Goal: Task Accomplishment & Management: Complete application form

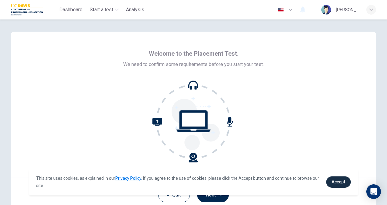
click at [339, 181] on span "Accept" at bounding box center [338, 181] width 14 height 5
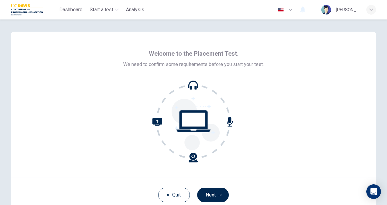
scroll to position [36, 0]
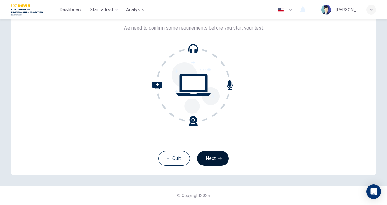
click at [213, 157] on button "Next" at bounding box center [213, 158] width 32 height 15
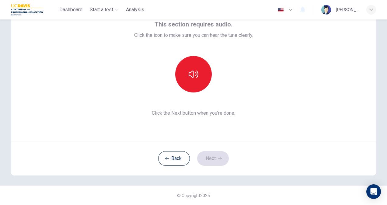
scroll to position [12, 0]
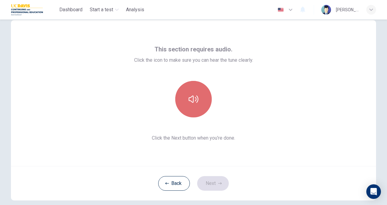
click at [189, 95] on icon "button" at bounding box center [194, 99] width 10 height 10
click at [197, 101] on button "button" at bounding box center [193, 99] width 36 height 36
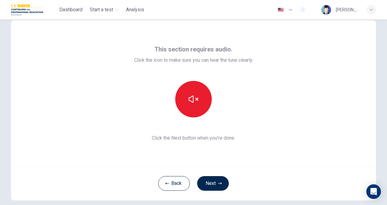
click at [258, 143] on div "This section requires audio. Click the icon to make sure you can hear the tune …" at bounding box center [193, 93] width 365 height 146
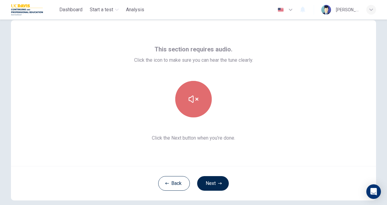
click at [195, 101] on icon "button" at bounding box center [194, 99] width 10 height 10
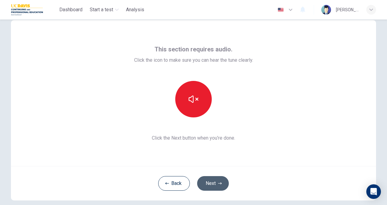
click at [209, 178] on button "Next" at bounding box center [213, 183] width 32 height 15
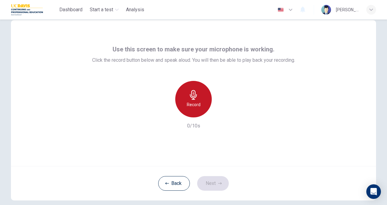
click at [193, 99] on icon "button" at bounding box center [193, 95] width 7 height 10
click at [195, 99] on icon "button" at bounding box center [194, 95] width 10 height 10
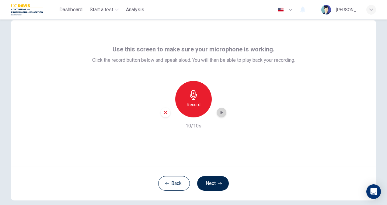
click at [220, 112] on icon "button" at bounding box center [221, 113] width 3 height 4
click at [220, 112] on icon "button" at bounding box center [221, 112] width 6 height 6
click at [220, 112] on icon "button" at bounding box center [221, 113] width 3 height 4
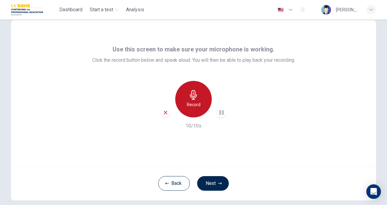
click at [190, 88] on div "Record" at bounding box center [193, 99] width 36 height 36
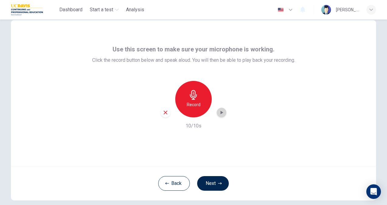
click at [223, 114] on div "button" at bounding box center [221, 113] width 10 height 10
click at [168, 186] on button "Back" at bounding box center [174, 183] width 32 height 15
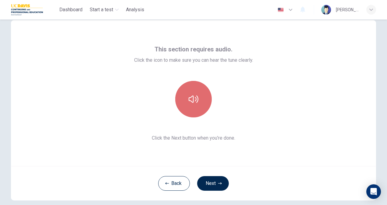
click at [197, 99] on button "button" at bounding box center [193, 99] width 36 height 36
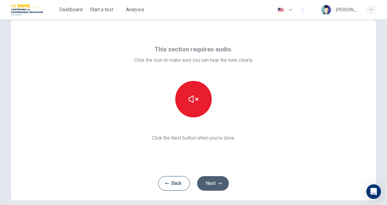
click at [213, 184] on button "Next" at bounding box center [213, 183] width 32 height 15
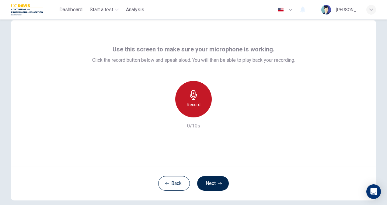
click at [192, 102] on h6 "Record" at bounding box center [194, 104] width 14 height 7
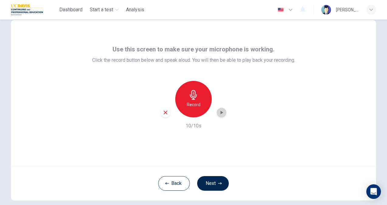
click at [219, 109] on div "button" at bounding box center [221, 113] width 10 height 10
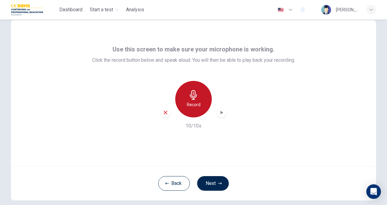
click at [190, 96] on icon "button" at bounding box center [193, 95] width 7 height 10
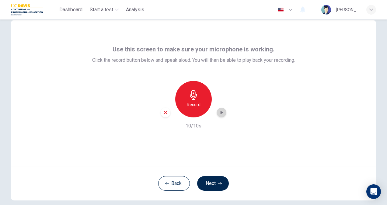
click at [220, 109] on div "button" at bounding box center [221, 113] width 10 height 10
click at [212, 184] on button "Next" at bounding box center [213, 183] width 32 height 15
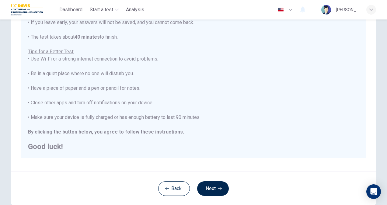
scroll to position [84, 0]
click at [209, 185] on button "Next" at bounding box center [213, 188] width 32 height 15
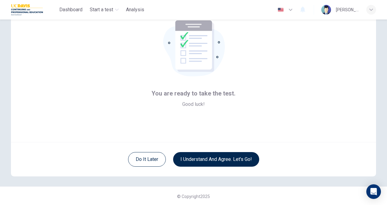
scroll to position [36, 0]
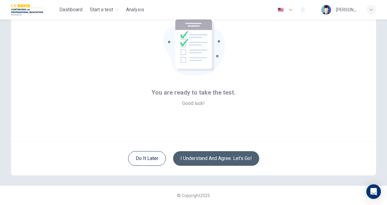
click at [213, 152] on button "I understand and agree. Let’s go!" at bounding box center [216, 158] width 86 height 15
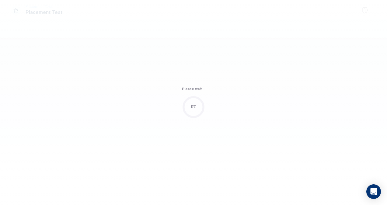
click at [213, 157] on div "Please wait... 0%" at bounding box center [193, 102] width 387 height 205
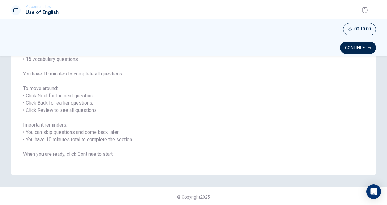
scroll to position [67, 0]
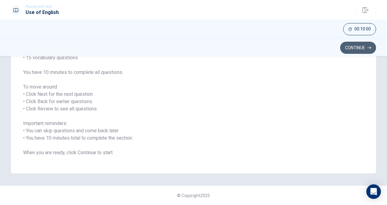
click at [347, 48] on button "Continue" at bounding box center [358, 48] width 36 height 12
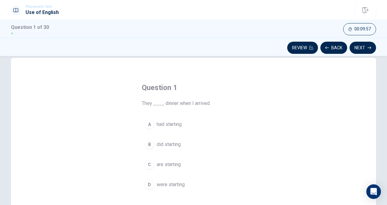
scroll to position [26, 0]
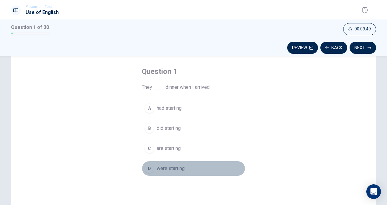
click at [148, 166] on div "D" at bounding box center [149, 169] width 10 height 10
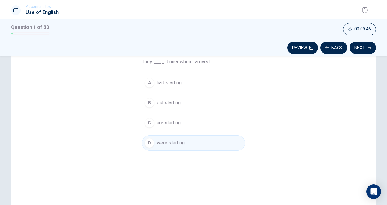
scroll to position [48, 0]
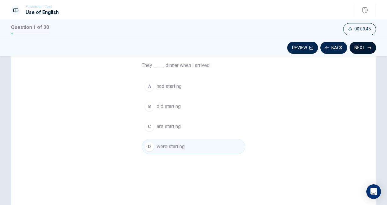
click at [363, 46] on button "Next" at bounding box center [362, 48] width 26 height 12
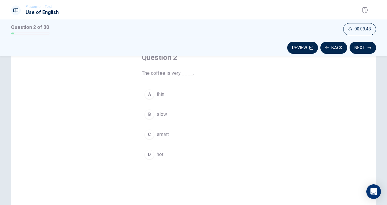
scroll to position [40, 0]
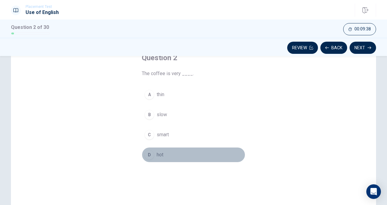
click at [147, 154] on div "D" at bounding box center [149, 155] width 10 height 10
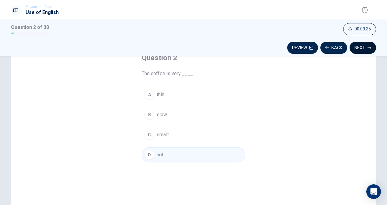
click at [358, 46] on button "Next" at bounding box center [362, 48] width 26 height 12
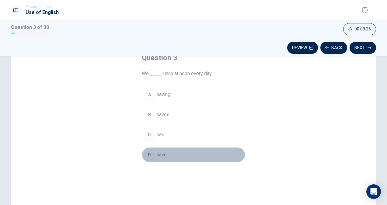
click at [148, 155] on div "D" at bounding box center [149, 155] width 10 height 10
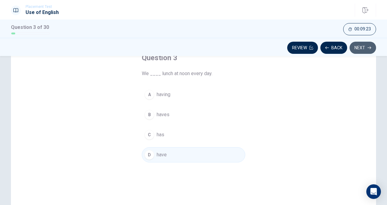
click at [362, 45] on button "Next" at bounding box center [362, 48] width 26 height 12
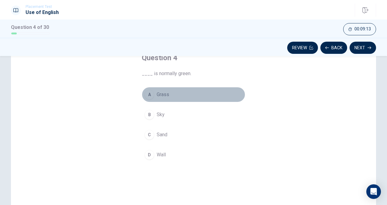
click at [147, 91] on div "A" at bounding box center [149, 95] width 10 height 10
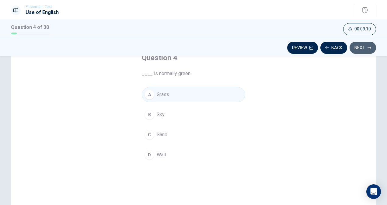
click at [356, 47] on button "Next" at bounding box center [362, 48] width 26 height 12
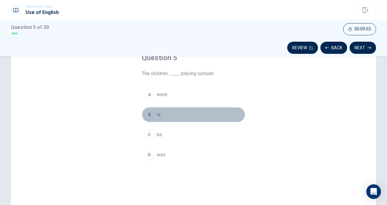
click at [148, 114] on div "B" at bounding box center [149, 115] width 10 height 10
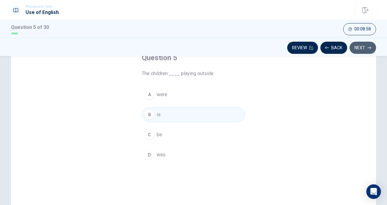
click at [360, 46] on button "Next" at bounding box center [362, 48] width 26 height 12
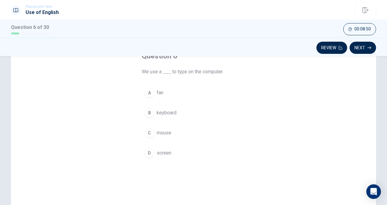
scroll to position [43, 0]
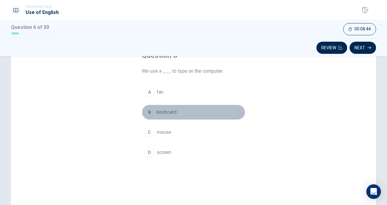
click at [146, 110] on div "B" at bounding box center [149, 112] width 10 height 10
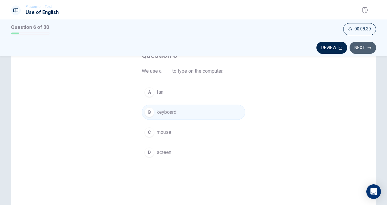
click at [364, 50] on button "Next" at bounding box center [362, 48] width 26 height 12
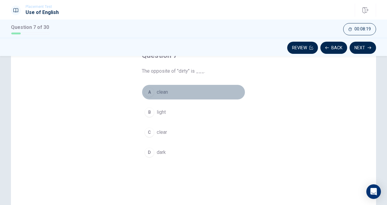
click at [149, 94] on div "A" at bounding box center [149, 92] width 10 height 10
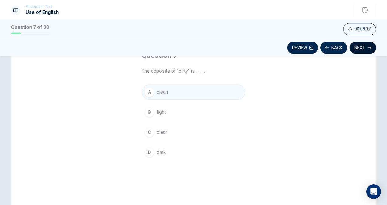
click at [360, 47] on button "Next" at bounding box center [362, 48] width 26 height 12
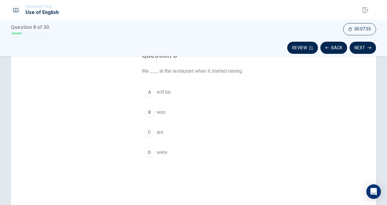
click at [148, 153] on div "D" at bounding box center [149, 152] width 10 height 10
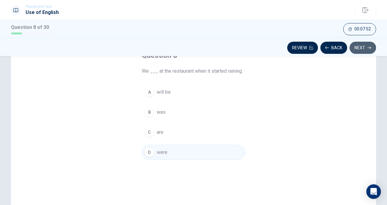
click at [358, 47] on button "Next" at bounding box center [362, 48] width 26 height 12
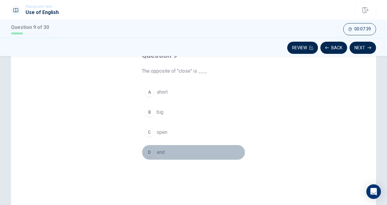
click at [148, 148] on div "D" at bounding box center [149, 152] width 10 height 10
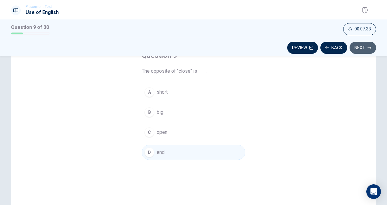
click at [361, 44] on button "Next" at bounding box center [362, 48] width 26 height 12
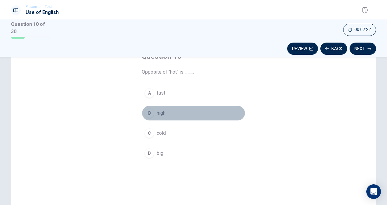
click at [149, 110] on div "B" at bounding box center [149, 113] width 10 height 10
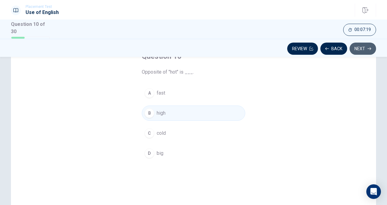
click at [359, 49] on button "Next" at bounding box center [362, 49] width 26 height 12
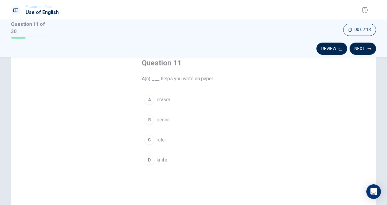
scroll to position [35, 0]
click at [144, 121] on div "B" at bounding box center [149, 121] width 10 height 10
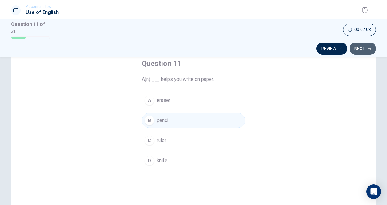
click at [361, 46] on button "Next" at bounding box center [362, 49] width 26 height 12
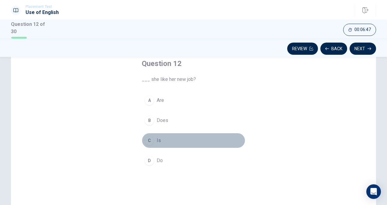
click at [148, 140] on div "C" at bounding box center [149, 141] width 10 height 10
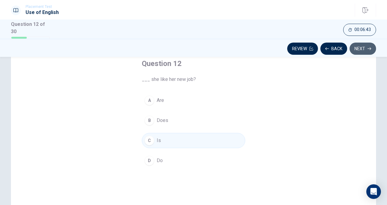
click at [360, 49] on button "Next" at bounding box center [362, 49] width 26 height 12
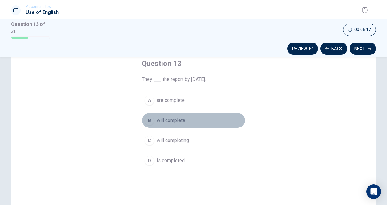
click at [150, 117] on div "B" at bounding box center [149, 121] width 10 height 10
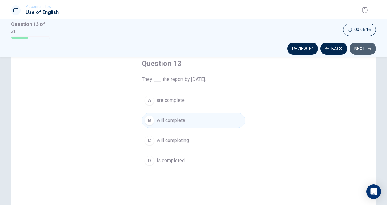
click at [356, 48] on button "Next" at bounding box center [362, 49] width 26 height 12
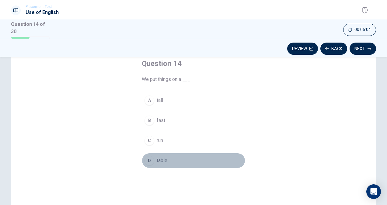
click at [148, 156] on div "D" at bounding box center [149, 161] width 10 height 10
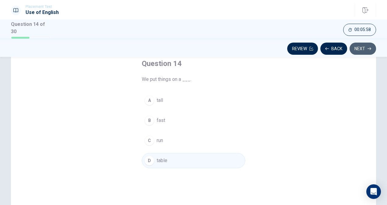
click at [362, 48] on button "Next" at bounding box center [362, 49] width 26 height 12
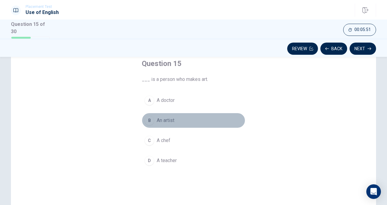
click at [146, 119] on div "B" at bounding box center [149, 121] width 10 height 10
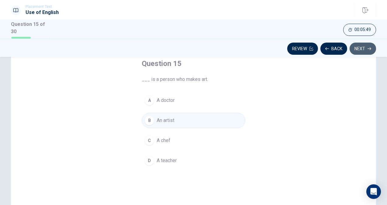
click at [364, 47] on button "Next" at bounding box center [362, 49] width 26 height 12
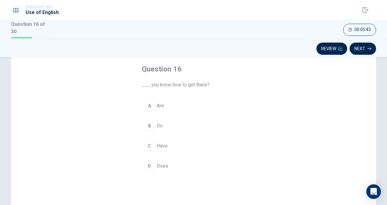
scroll to position [28, 0]
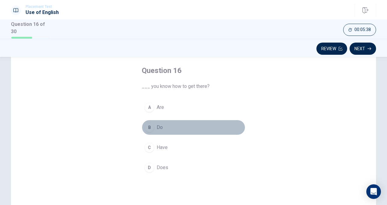
click at [147, 126] on div "B" at bounding box center [149, 128] width 10 height 10
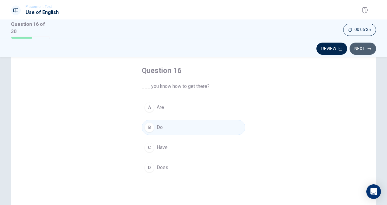
click at [368, 47] on icon "button" at bounding box center [369, 49] width 4 height 4
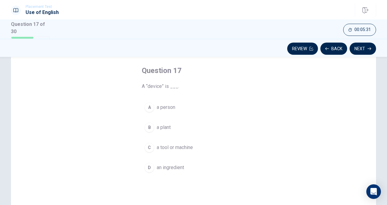
click at [148, 147] on div "C" at bounding box center [149, 148] width 10 height 10
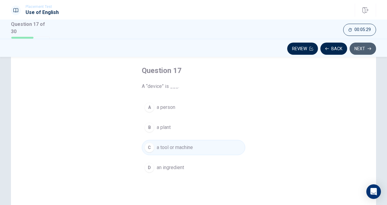
click at [362, 46] on button "Next" at bounding box center [362, 49] width 26 height 12
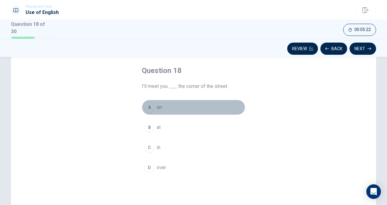
click at [147, 108] on div "A" at bounding box center [149, 107] width 10 height 10
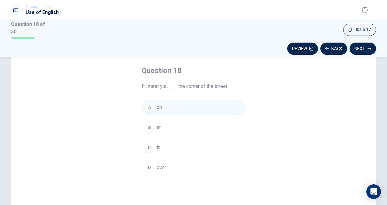
click at [147, 124] on div "B" at bounding box center [149, 128] width 10 height 10
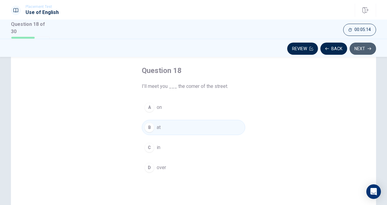
click at [359, 47] on button "Next" at bounding box center [362, 49] width 26 height 12
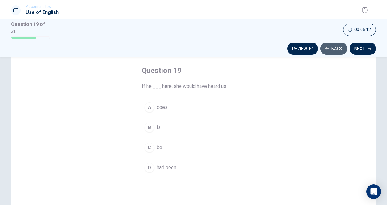
click at [332, 43] on button "Back" at bounding box center [333, 49] width 27 height 12
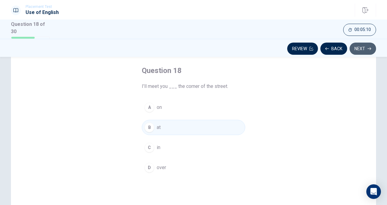
click at [368, 47] on icon "button" at bounding box center [369, 49] width 4 height 4
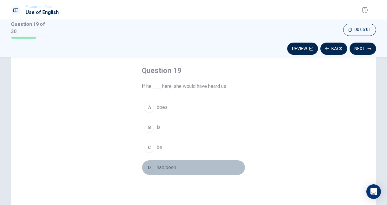
click at [147, 165] on div "D" at bounding box center [149, 168] width 10 height 10
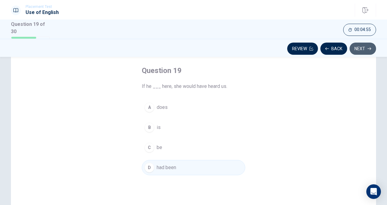
click at [360, 48] on button "Next" at bounding box center [362, 49] width 26 height 12
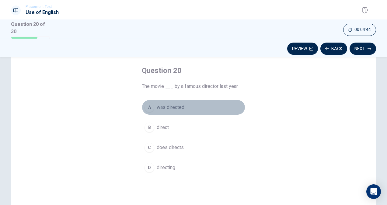
click at [147, 107] on div "A" at bounding box center [149, 107] width 10 height 10
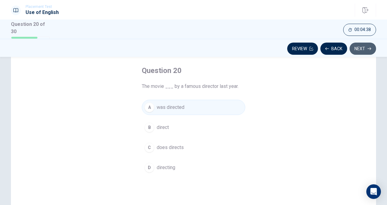
click at [365, 46] on button "Next" at bounding box center [362, 49] width 26 height 12
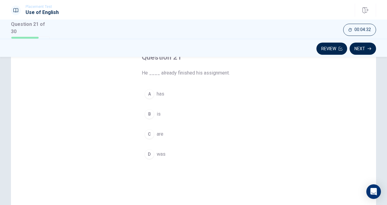
scroll to position [36, 0]
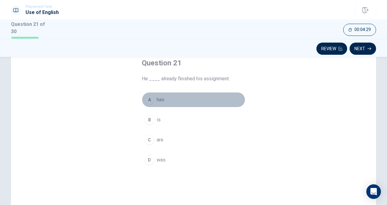
click at [145, 98] on div "A" at bounding box center [149, 100] width 10 height 10
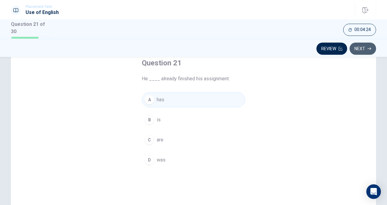
click at [361, 46] on button "Next" at bounding box center [362, 49] width 26 height 12
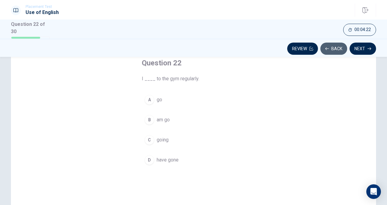
click at [334, 44] on button "Back" at bounding box center [333, 49] width 27 height 12
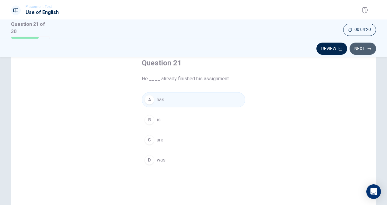
click at [362, 46] on button "Next" at bounding box center [362, 49] width 26 height 12
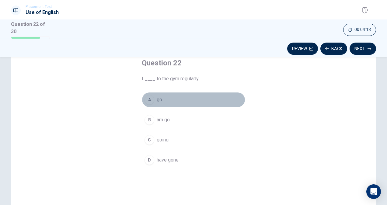
click at [148, 99] on div "A" at bounding box center [149, 100] width 10 height 10
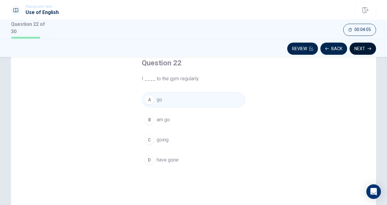
click at [357, 47] on button "Next" at bounding box center [362, 49] width 26 height 12
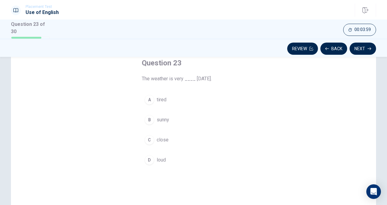
click at [148, 120] on div "B" at bounding box center [149, 120] width 10 height 10
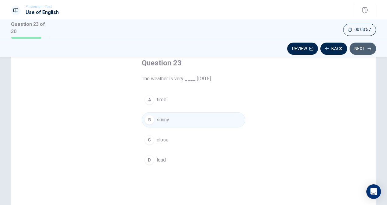
click at [361, 46] on button "Next" at bounding box center [362, 49] width 26 height 12
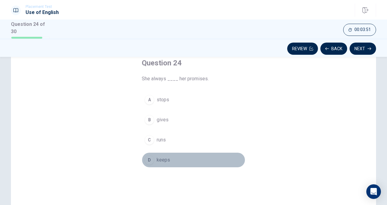
click at [148, 157] on div "D" at bounding box center [149, 160] width 10 height 10
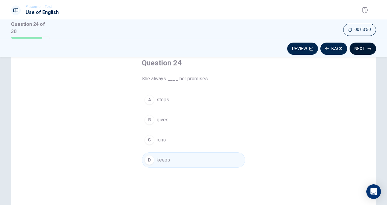
click at [360, 47] on button "Next" at bounding box center [362, 49] width 26 height 12
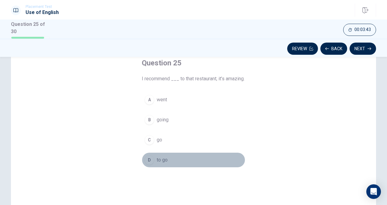
click at [147, 165] on div "D" at bounding box center [149, 160] width 10 height 10
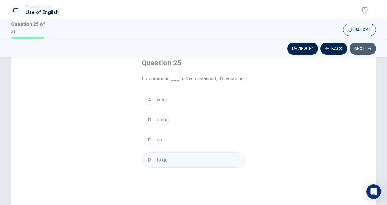
click at [359, 45] on button "Next" at bounding box center [362, 49] width 26 height 12
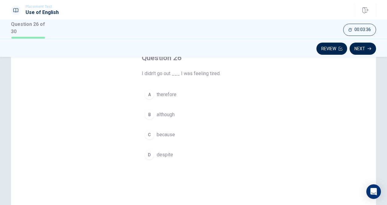
scroll to position [41, 0]
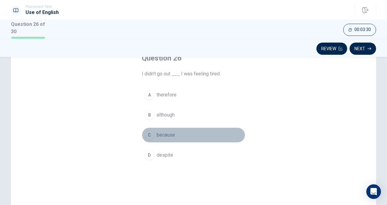
click at [148, 133] on div "C" at bounding box center [149, 135] width 10 height 10
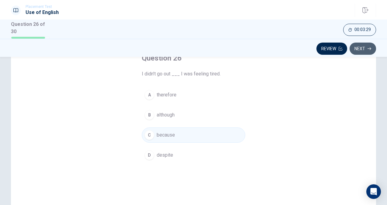
click at [359, 49] on button "Next" at bounding box center [362, 49] width 26 height 12
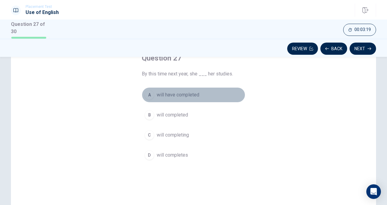
click at [150, 91] on div "A" at bounding box center [149, 95] width 10 height 10
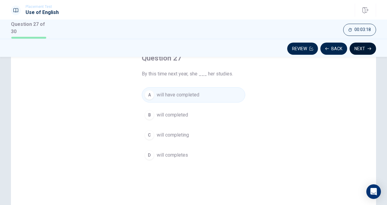
click at [369, 46] on button "Next" at bounding box center [362, 49] width 26 height 12
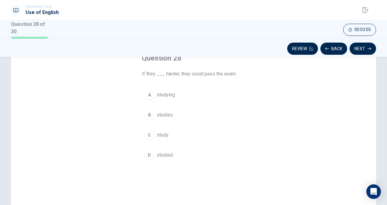
click at [149, 153] on div "D" at bounding box center [149, 155] width 10 height 10
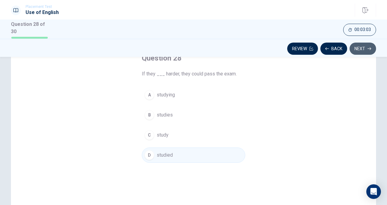
click at [362, 44] on button "Next" at bounding box center [362, 49] width 26 height 12
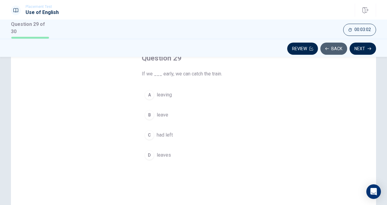
click at [334, 43] on button "Back" at bounding box center [333, 49] width 27 height 12
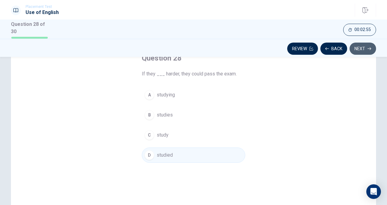
click at [356, 49] on button "Next" at bounding box center [362, 49] width 26 height 12
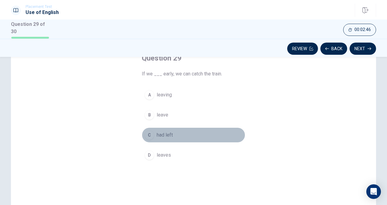
click at [148, 133] on div "C" at bounding box center [149, 135] width 10 height 10
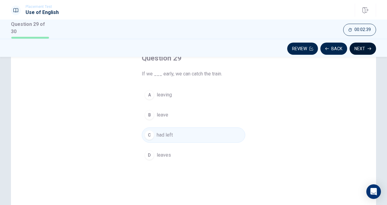
click at [362, 46] on button "Next" at bounding box center [362, 49] width 26 height 12
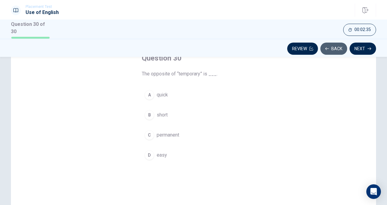
click at [338, 43] on button "Back" at bounding box center [333, 49] width 27 height 12
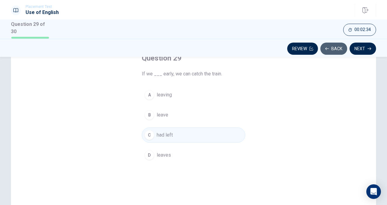
click at [338, 43] on button "Back" at bounding box center [333, 49] width 27 height 12
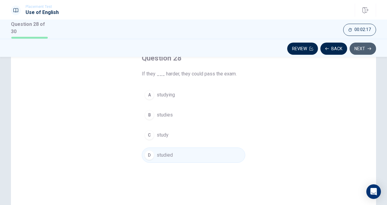
click at [359, 50] on button "Next" at bounding box center [362, 49] width 26 height 12
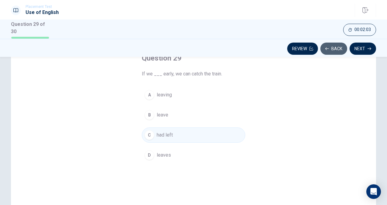
click at [333, 45] on button "Back" at bounding box center [333, 49] width 27 height 12
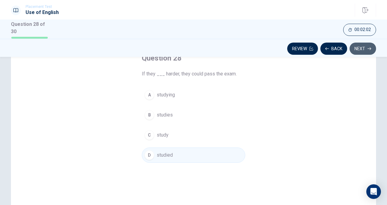
click at [366, 44] on button "Next" at bounding box center [362, 49] width 26 height 12
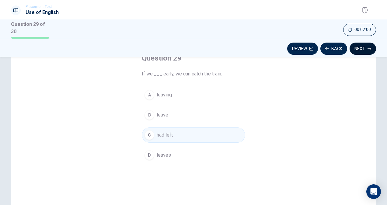
click at [366, 44] on div "Review Back Next" at bounding box center [193, 49] width 365 height 12
click at [369, 47] on icon "button" at bounding box center [369, 49] width 4 height 4
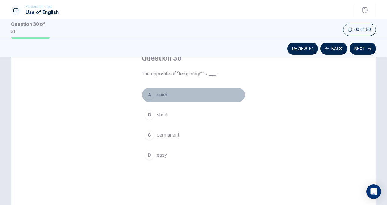
click at [147, 93] on div "A" at bounding box center [149, 95] width 10 height 10
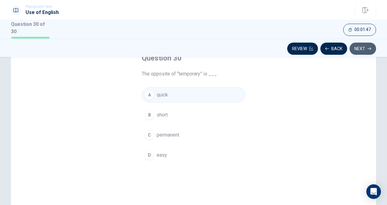
click at [365, 49] on button "Next" at bounding box center [362, 49] width 26 height 12
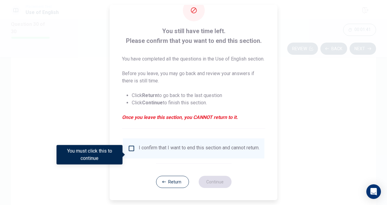
scroll to position [29, 0]
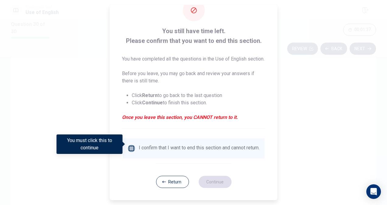
click at [129, 145] on input "You must click this to continue" at bounding box center [131, 148] width 7 height 7
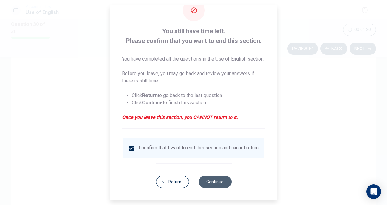
click at [214, 182] on button "Continue" at bounding box center [214, 182] width 33 height 12
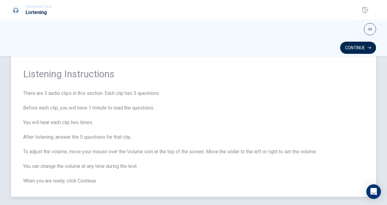
scroll to position [13, 0]
click at [368, 27] on icon "button" at bounding box center [370, 29] width 4 height 4
click at [322, 50] on div "Continue" at bounding box center [193, 48] width 365 height 12
click at [355, 49] on button "Continue" at bounding box center [358, 48] width 36 height 12
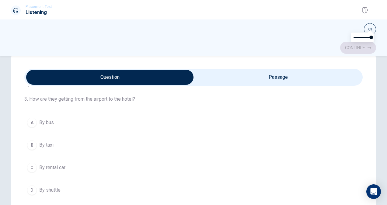
scroll to position [17, 0]
type input "3"
click at [237, 72] on input "checkbox" at bounding box center [109, 77] width 507 height 15
checkbox input "true"
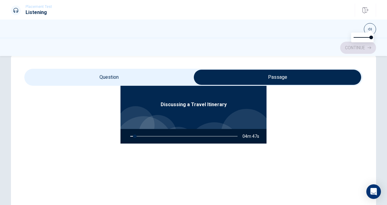
scroll to position [34, 0]
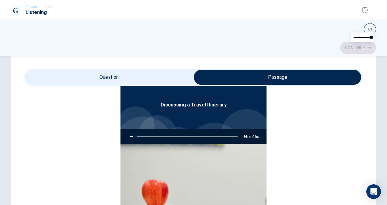
type input "5"
click at [132, 75] on input "checkbox" at bounding box center [277, 77] width 507 height 15
checkbox input "false"
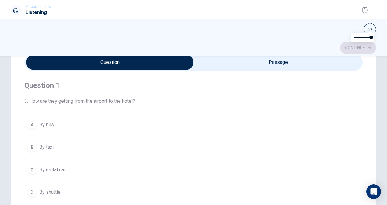
scroll to position [30, 0]
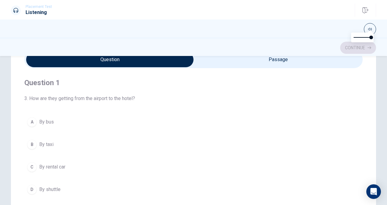
click at [230, 99] on span "3. How are they getting from the airport to the hotel?" at bounding box center [193, 98] width 338 height 7
type input "14"
click at [229, 61] on input "checkbox" at bounding box center [109, 59] width 507 height 15
checkbox input "true"
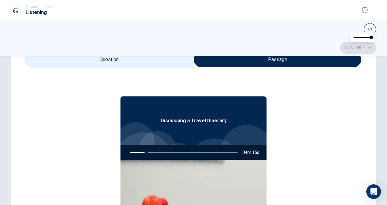
scroll to position [0, 0]
type input "15"
click at [159, 60] on input "checkbox" at bounding box center [277, 59] width 507 height 15
checkbox input "false"
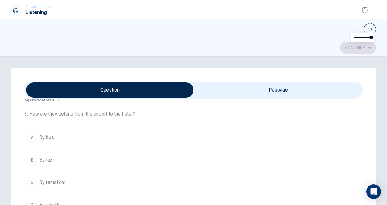
scroll to position [15, 0]
type input "21"
click at [230, 90] on input "checkbox" at bounding box center [109, 89] width 507 height 15
checkbox input "true"
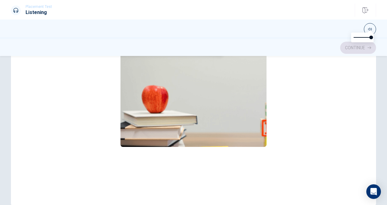
scroll to position [0, 0]
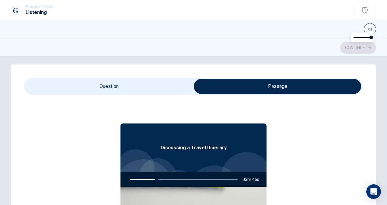
type input "25"
click at [155, 86] on input "checkbox" at bounding box center [277, 86] width 507 height 15
checkbox input "false"
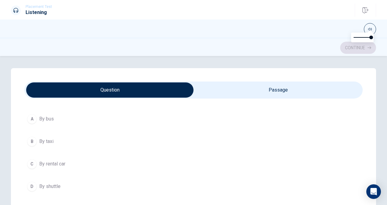
scroll to position [34, 0]
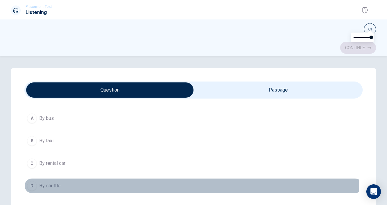
click at [31, 184] on div "D" at bounding box center [32, 186] width 10 height 10
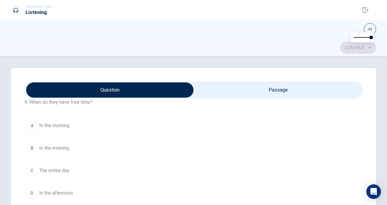
scroll to position [304, 0]
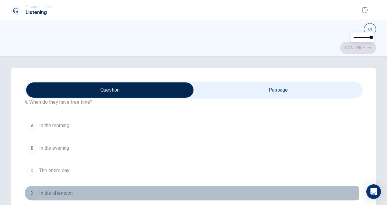
click at [30, 189] on div "D" at bounding box center [32, 193] width 10 height 10
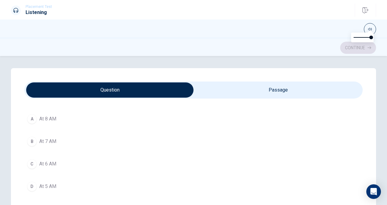
scroll to position [154, 0]
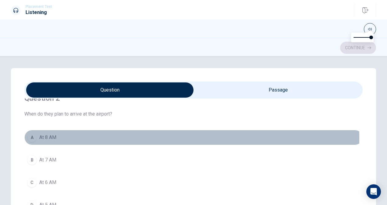
click at [32, 137] on div "A" at bounding box center [32, 138] width 10 height 10
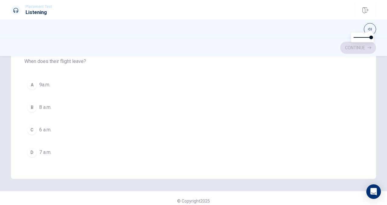
scroll to position [139, 0]
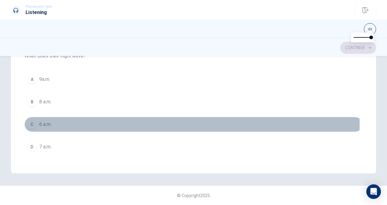
drag, startPoint x: 30, startPoint y: 118, endPoint x: 121, endPoint y: 102, distance: 91.9
click at [121, 102] on div "A 9a.m. B 8 a.m. C 6 a.m. D 7 a.m." at bounding box center [193, 113] width 338 height 83
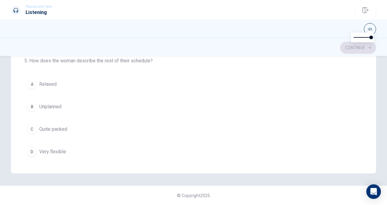
scroll to position [347, 0]
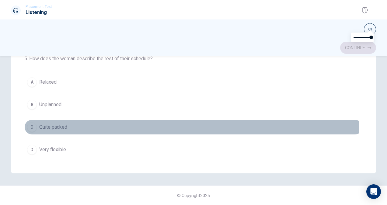
click at [30, 124] on div "C" at bounding box center [32, 127] width 10 height 10
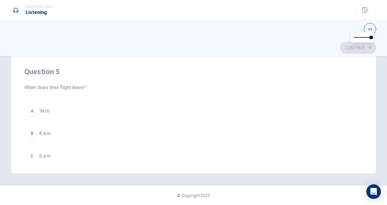
scroll to position [488, 0]
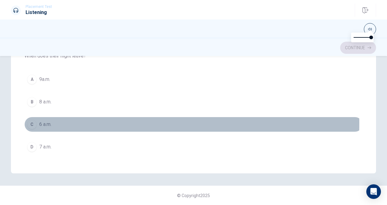
click at [30, 119] on div "C" at bounding box center [32, 124] width 10 height 10
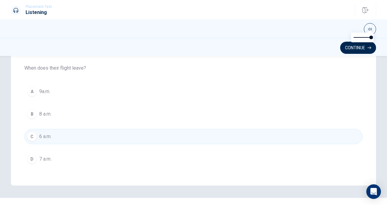
scroll to position [139, 0]
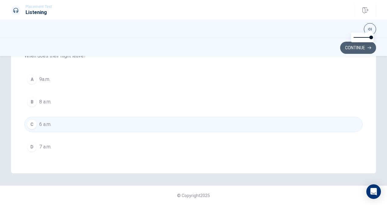
click at [350, 48] on button "Continue" at bounding box center [358, 48] width 36 height 12
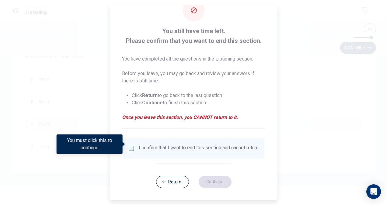
scroll to position [22, 0]
click at [171, 181] on button "Return" at bounding box center [172, 182] width 33 height 12
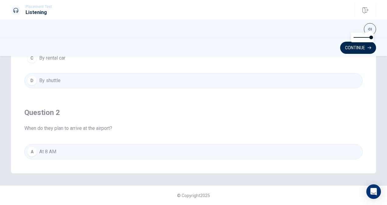
scroll to position [0, 0]
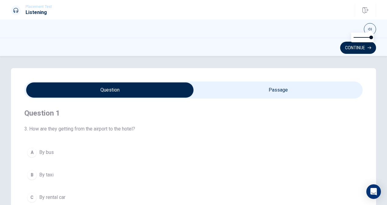
type input "63"
click at [243, 88] on input "checkbox" at bounding box center [109, 89] width 507 height 15
checkbox input "true"
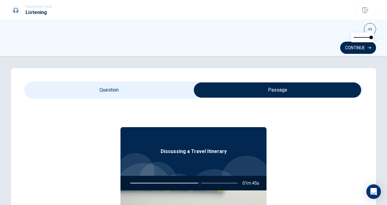
scroll to position [2, 0]
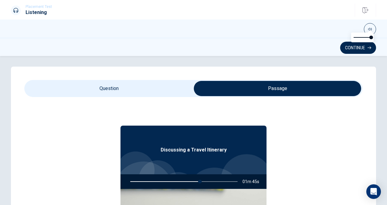
type input "65"
click at [156, 88] on input "checkbox" at bounding box center [277, 88] width 507 height 15
checkbox input "false"
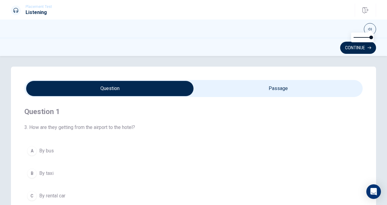
type input "67"
click at [248, 87] on input "checkbox" at bounding box center [109, 88] width 507 height 15
checkbox input "true"
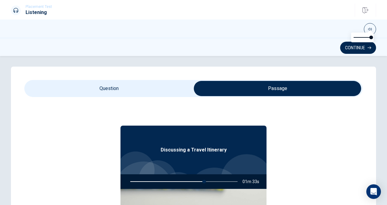
type input "69"
click at [168, 84] on input "checkbox" at bounding box center [277, 88] width 507 height 15
checkbox input "false"
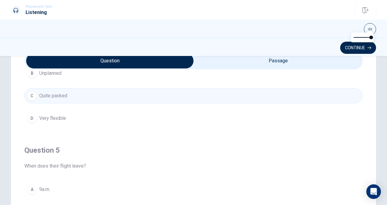
scroll to position [0, 0]
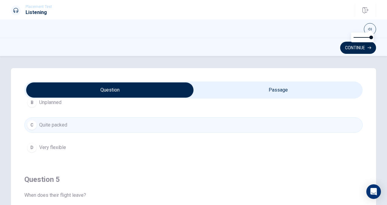
type input "77"
click at [275, 95] on input "checkbox" at bounding box center [109, 89] width 507 height 15
checkbox input "true"
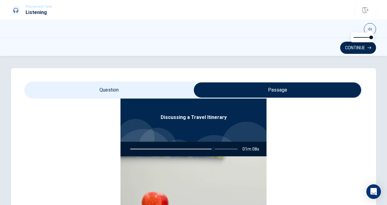
click at [223, 147] on div at bounding box center [182, 149] width 119 height 15
click at [352, 50] on button "Continue" at bounding box center [358, 48] width 36 height 12
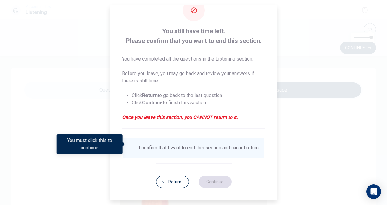
scroll to position [22, 0]
click at [165, 182] on button "Return" at bounding box center [172, 182] width 33 height 12
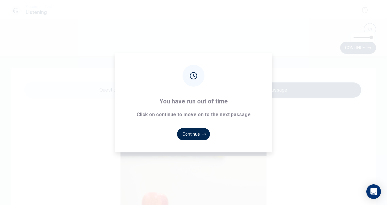
type input "0"
click at [192, 134] on button "Continue" at bounding box center [193, 134] width 33 height 12
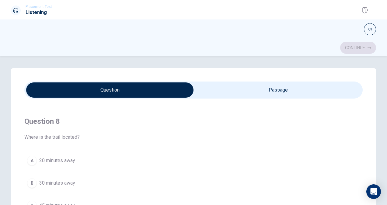
scroll to position [269, 0]
click at [148, 137] on span "Where is the trail located?" at bounding box center [193, 136] width 338 height 7
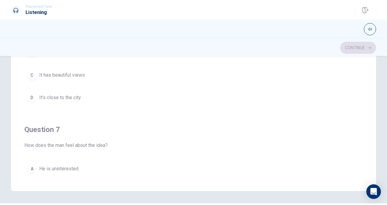
scroll to position [0, 0]
click at [369, 28] on icon "button" at bounding box center [370, 29] width 4 height 4
click at [370, 36] on span at bounding box center [369, 38] width 4 height 4
type input "1"
drag, startPoint x: 370, startPoint y: 36, endPoint x: 375, endPoint y: 36, distance: 4.9
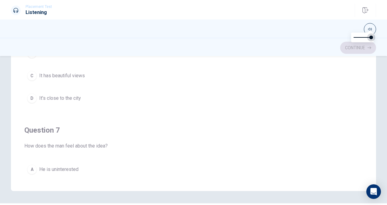
click at [373, 36] on span at bounding box center [371, 38] width 4 height 4
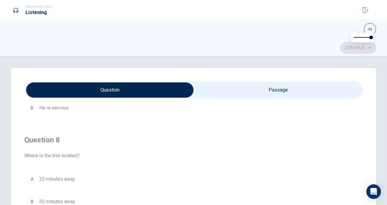
scroll to position [304, 0]
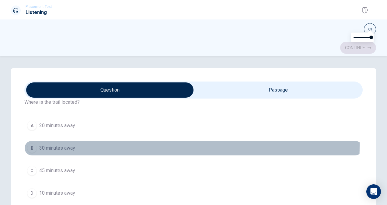
click at [29, 143] on div "B" at bounding box center [32, 148] width 10 height 10
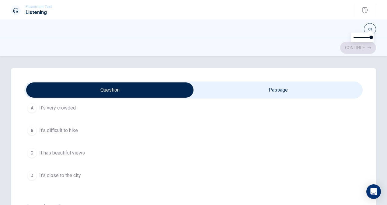
scroll to position [30, 0]
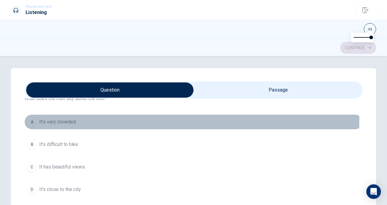
click at [32, 121] on div "A" at bounding box center [32, 122] width 10 height 10
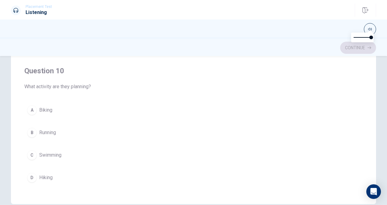
scroll to position [122, 0]
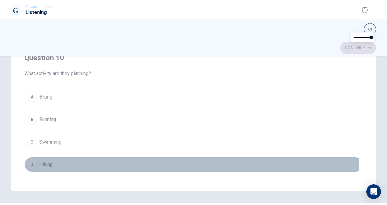
click at [34, 160] on div "D" at bounding box center [32, 165] width 10 height 10
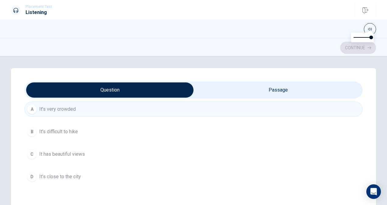
scroll to position [30, 0]
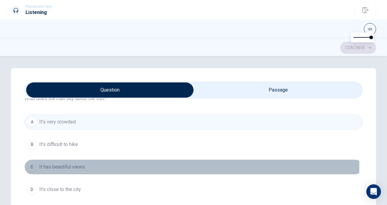
click at [31, 166] on div "C" at bounding box center [32, 167] width 10 height 10
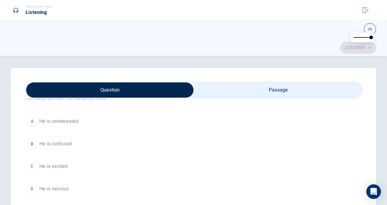
scroll to position [182, 0]
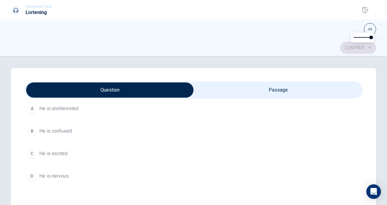
click at [32, 151] on div "C" at bounding box center [32, 154] width 10 height 10
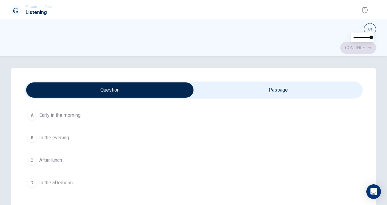
scroll to position [456, 0]
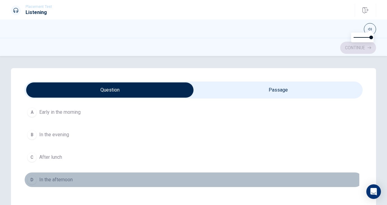
drag, startPoint x: 31, startPoint y: 176, endPoint x: 33, endPoint y: 171, distance: 6.0
click at [31, 176] on div "D" at bounding box center [32, 180] width 10 height 10
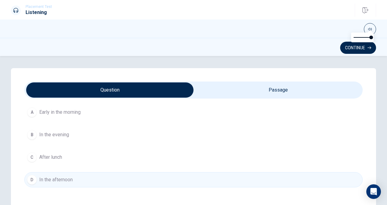
click at [29, 108] on div "A" at bounding box center [32, 112] width 10 height 10
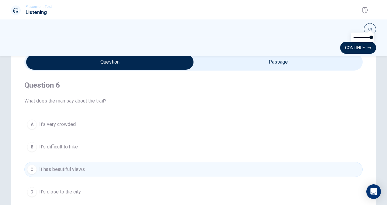
scroll to position [0, 0]
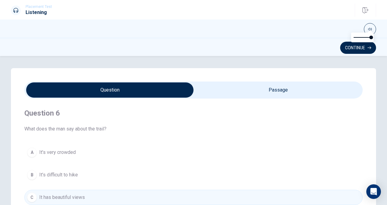
type input "92"
click at [227, 94] on input "checkbox" at bounding box center [109, 89] width 507 height 15
checkbox input "true"
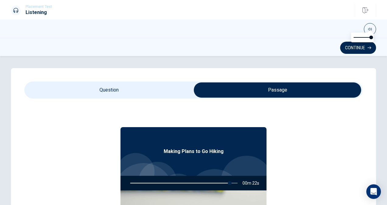
click at [141, 81] on span at bounding box center [193, 89] width 338 height 17
type input "93"
click at [138, 88] on input "checkbox" at bounding box center [277, 89] width 507 height 15
checkbox input "false"
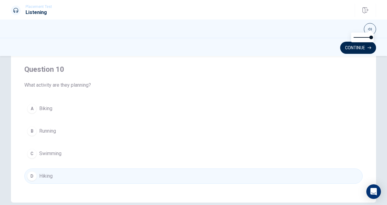
scroll to position [122, 0]
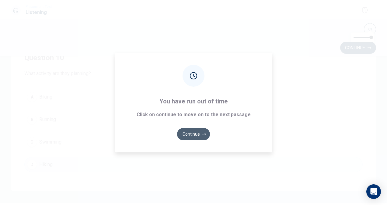
click at [192, 134] on button "Continue" at bounding box center [193, 134] width 33 height 12
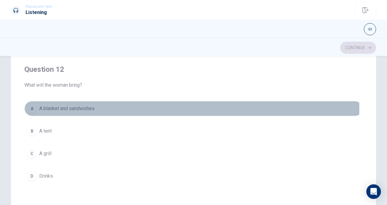
click at [29, 108] on div "A" at bounding box center [32, 109] width 10 height 10
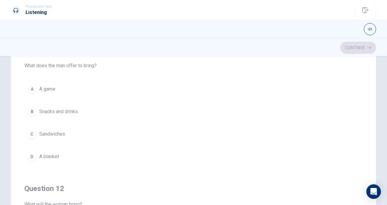
scroll to position [0, 0]
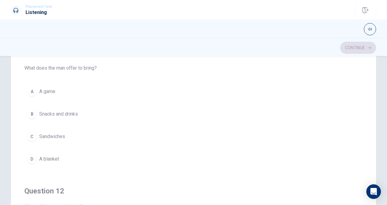
click at [30, 112] on div "B" at bounding box center [32, 114] width 10 height 10
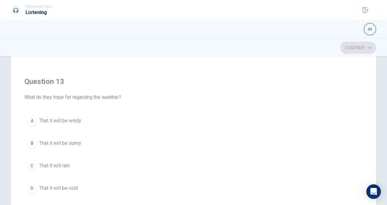
scroll to position [274, 0]
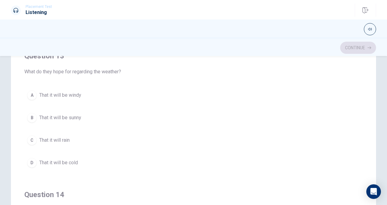
click at [32, 118] on div "B" at bounding box center [32, 118] width 10 height 10
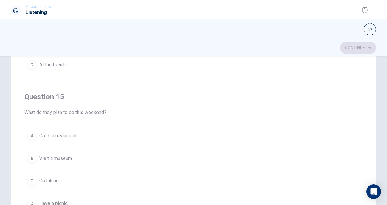
scroll to position [139, 0]
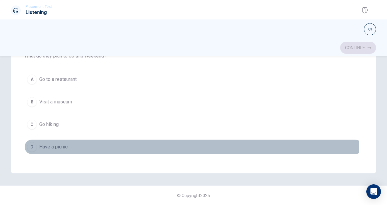
click at [30, 142] on div "D" at bounding box center [32, 147] width 10 height 10
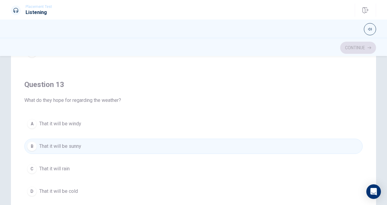
scroll to position [367, 0]
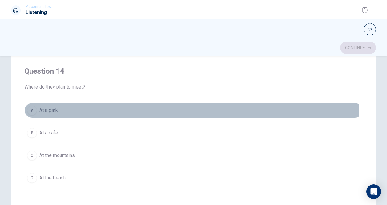
click at [29, 108] on div "A" at bounding box center [32, 110] width 10 height 10
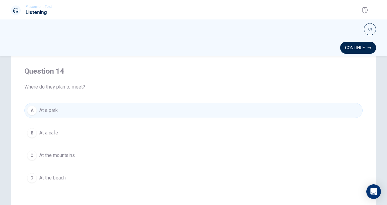
click at [31, 130] on div "B" at bounding box center [32, 133] width 10 height 10
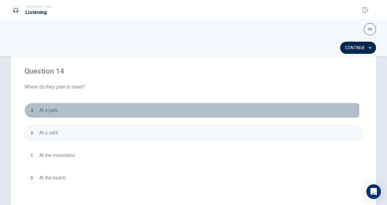
click at [32, 106] on div "A" at bounding box center [32, 110] width 10 height 10
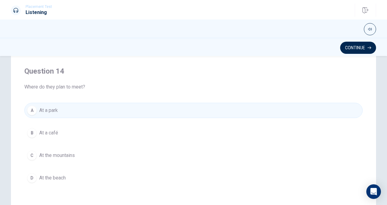
scroll to position [488, 0]
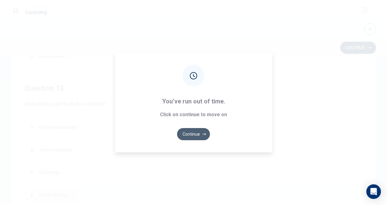
click at [192, 131] on button "Continue" at bounding box center [193, 134] width 33 height 12
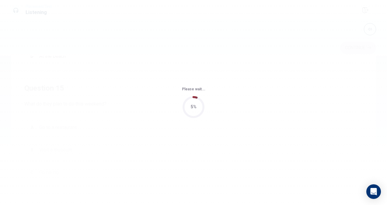
scroll to position [0, 0]
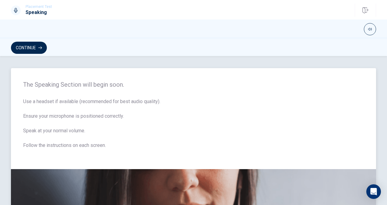
click at [191, 135] on span "Use a headset if available (recommended for best audio quality). Ensure your mi…" at bounding box center [193, 127] width 341 height 58
click at [27, 46] on button "Continue" at bounding box center [29, 48] width 36 height 12
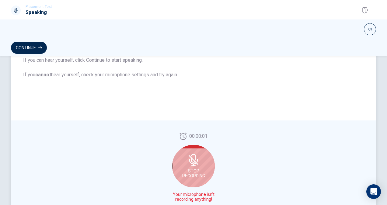
scroll to position [145, 0]
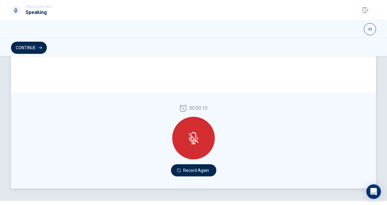
click at [179, 144] on div at bounding box center [193, 138] width 43 height 43
click at [194, 137] on icon at bounding box center [193, 135] width 5 height 6
click at [193, 139] on icon at bounding box center [193, 137] width 5 height 5
click at [186, 169] on button "Record Again" at bounding box center [193, 170] width 45 height 12
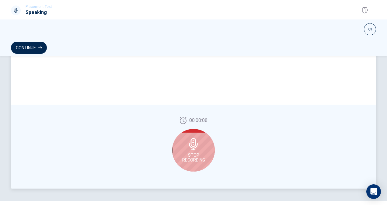
click at [194, 148] on icon at bounding box center [193, 144] width 12 height 12
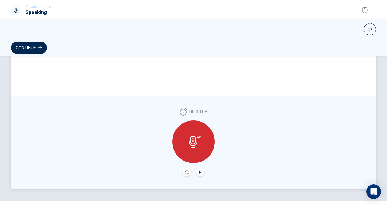
click at [199, 174] on icon "Play Audio" at bounding box center [200, 172] width 4 height 4
click at [182, 170] on button "Record Again" at bounding box center [186, 172] width 9 height 9
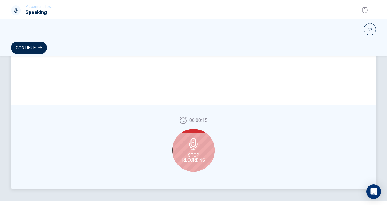
click at [202, 147] on div "Stop Recording" at bounding box center [193, 150] width 43 height 43
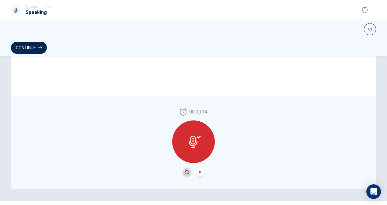
click at [185, 172] on icon "Record Again" at bounding box center [187, 172] width 4 height 4
click at [199, 172] on icon "Play Audio" at bounding box center [200, 172] width 3 height 4
click at [183, 173] on button "Record Again" at bounding box center [186, 172] width 9 height 9
click at [199, 172] on icon "Play Audio" at bounding box center [200, 172] width 3 height 4
click at [182, 171] on button "Record Again" at bounding box center [186, 172] width 9 height 9
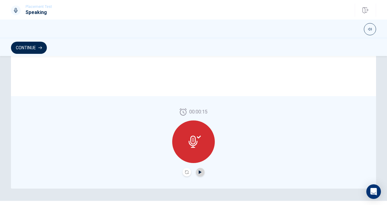
click at [199, 173] on icon "Play Audio" at bounding box center [200, 172] width 3 height 4
click at [186, 170] on icon "Record Again" at bounding box center [187, 172] width 4 height 4
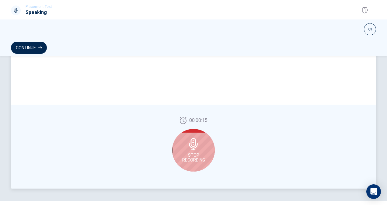
click at [191, 154] on span "Stop Recording" at bounding box center [193, 158] width 23 height 10
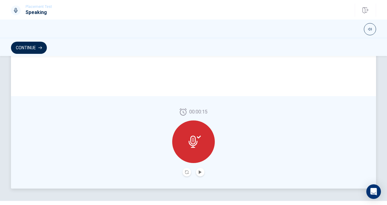
click at [184, 170] on button "Record Again" at bounding box center [186, 172] width 9 height 9
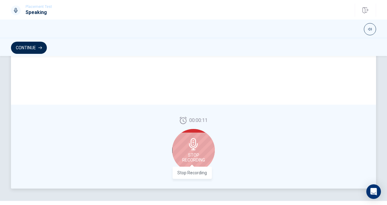
click at [185, 159] on span "Stop Recording" at bounding box center [193, 158] width 23 height 10
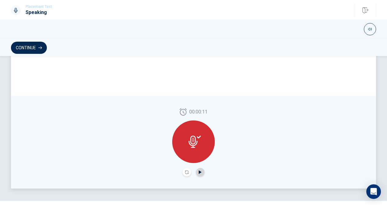
click at [200, 173] on icon "Play Audio" at bounding box center [200, 172] width 4 height 4
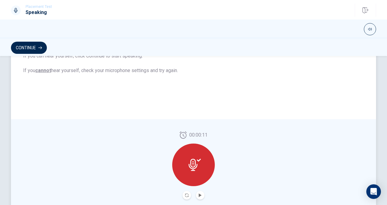
scroll to position [0, 0]
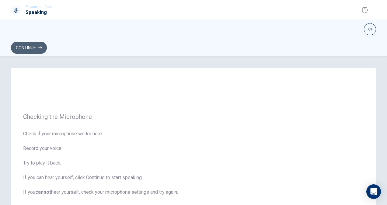
click at [26, 45] on button "Continue" at bounding box center [29, 48] width 36 height 12
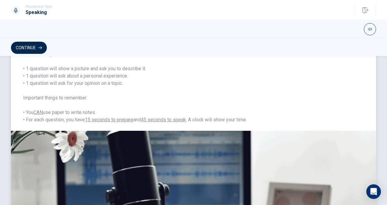
scroll to position [26, 0]
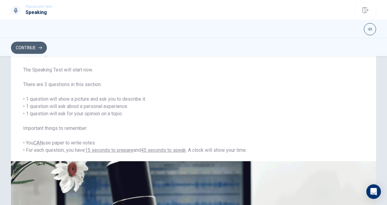
click at [41, 43] on button "Continue" at bounding box center [29, 48] width 36 height 12
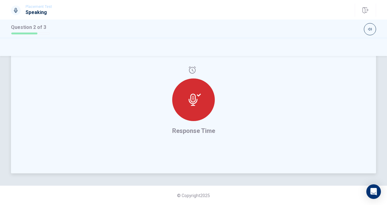
scroll to position [130, 0]
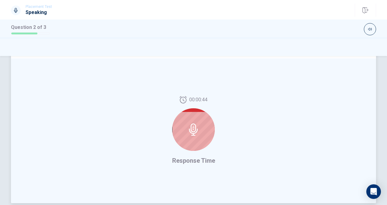
click at [194, 134] on icon at bounding box center [193, 129] width 12 height 12
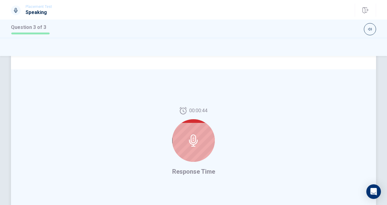
scroll to position [122, 0]
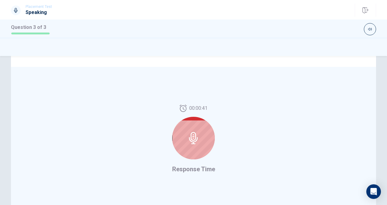
click at [191, 136] on icon at bounding box center [193, 138] width 9 height 12
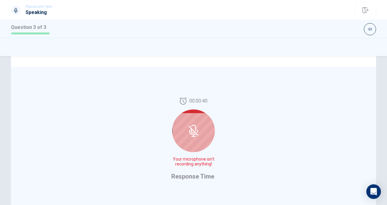
click at [187, 133] on icon at bounding box center [193, 131] width 12 height 12
click at [191, 128] on icon at bounding box center [193, 131] width 12 height 12
click at [191, 130] on icon at bounding box center [194, 131] width 10 height 10
click at [160, 136] on div "00:00:34 Your microphone isn't recording anything! Response Time" at bounding box center [193, 139] width 365 height 145
click at [191, 126] on icon at bounding box center [193, 131] width 12 height 12
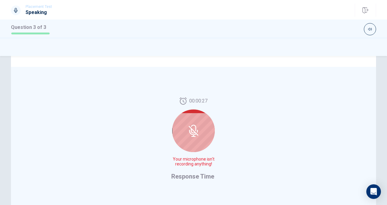
click at [177, 127] on div at bounding box center [193, 130] width 43 height 43
click at [193, 128] on icon at bounding box center [193, 131] width 12 height 12
click at [190, 125] on icon at bounding box center [193, 131] width 12 height 12
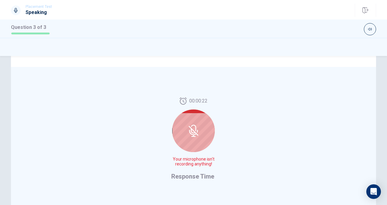
click at [191, 125] on icon at bounding box center [193, 128] width 5 height 6
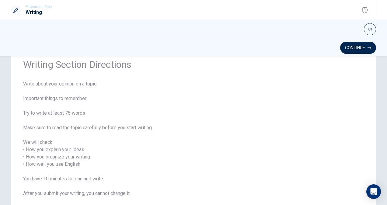
scroll to position [14, 0]
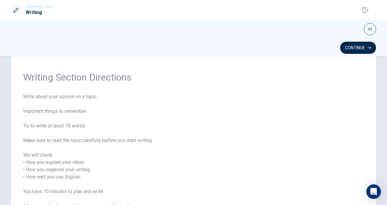
click at [254, 179] on span "Write about your opinion on a topic. Important things to remember: Try to write…" at bounding box center [193, 155] width 341 height 124
click at [351, 47] on button "Continue" at bounding box center [358, 48] width 36 height 12
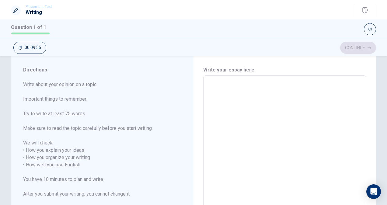
click at [211, 85] on textarea at bounding box center [284, 161] width 154 height 161
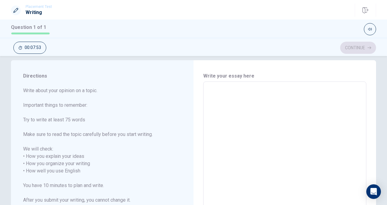
scroll to position [0, 0]
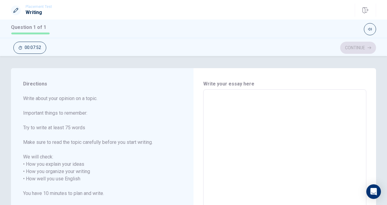
type textarea "T"
type textarea "x"
type textarea "Th"
type textarea "x"
type textarea "The"
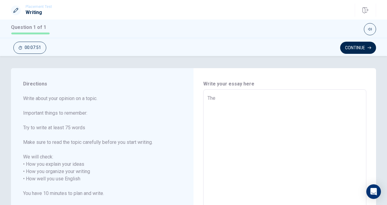
type textarea "x"
type textarea "The"
type textarea "x"
type textarea "The w"
type textarea "x"
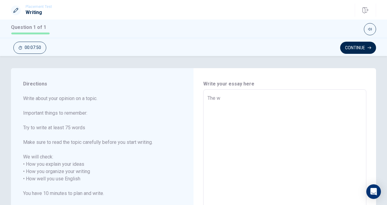
type textarea "The wa"
type textarea "x"
type textarea "The way"
type textarea "x"
type textarea "The way"
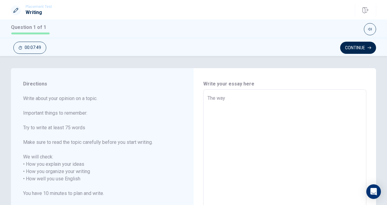
type textarea "x"
type textarea "The way t"
type textarea "x"
type textarea "The way to"
type textarea "x"
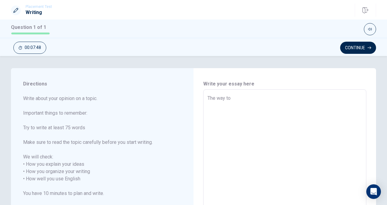
type textarea "The way to"
type textarea "x"
type textarea "The way to e"
type textarea "x"
type textarea "The way to ex"
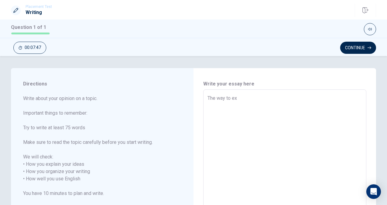
type textarea "x"
type textarea "The way to exp"
type textarea "x"
type textarea "The way to expr"
type textarea "x"
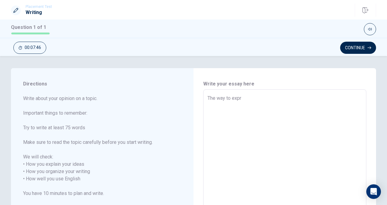
type textarea "The way to expre"
type textarea "x"
type textarea "The way to expres"
type textarea "x"
type textarea "The way to express"
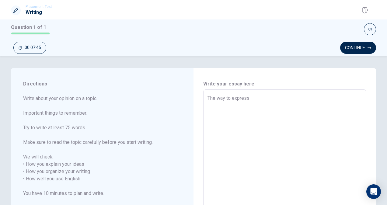
type textarea "x"
type textarea "The way to express"
type textarea "x"
type textarea "The way to express w"
type textarea "x"
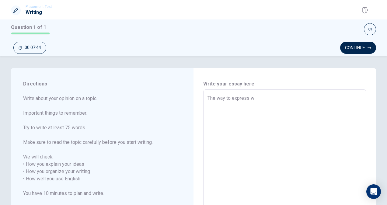
type textarea "The way to express wa"
type textarea "x"
type textarea "The way to express way"
type textarea "x"
type textarea "The way to express way"
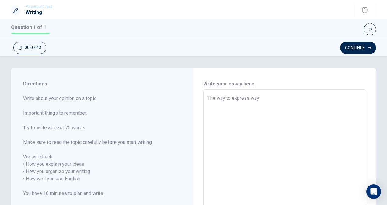
type textarea "x"
type textarea "The way to express way"
type textarea "x"
type textarea "The way to express wa"
type textarea "x"
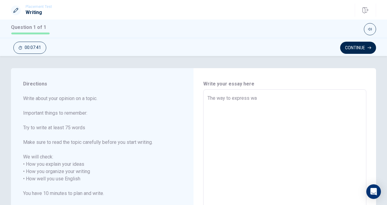
type textarea "The way to express w"
type textarea "x"
type textarea "The way to express"
type textarea "x"
type textarea "The way to express m"
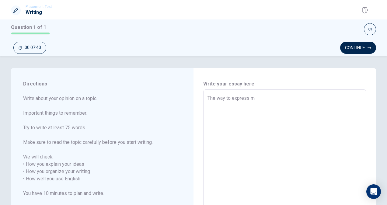
type textarea "x"
type textarea "The way to express my"
type textarea "x"
type textarea "The way to express mys"
type textarea "x"
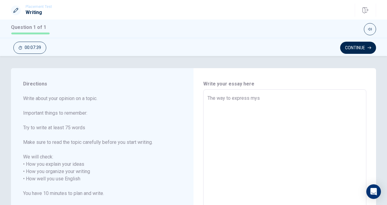
type textarea "The way to express myse"
type textarea "x"
type textarea "The way to express mysel"
type textarea "x"
type textarea "The way to express myself"
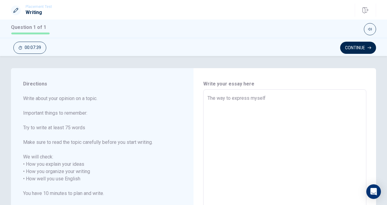
type textarea "x"
type textarea "The way to express myself"
type textarea "x"
type textarea "The way to express myself c"
type textarea "x"
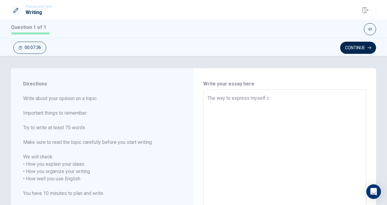
type textarea "The way to express myself cr"
type textarea "x"
type textarea "The way to express myself cre"
type textarea "x"
type textarea "The way to express myself crea"
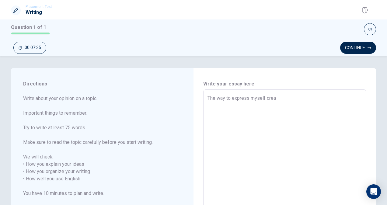
type textarea "x"
type textarea "The way to express myself creat"
type textarea "x"
type textarea "The way to express myself creati"
type textarea "x"
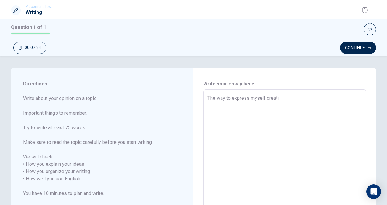
type textarea "The way to express myself creativ"
type textarea "x"
type textarea "The way to express myself creative"
type textarea "x"
type textarea "The way to express myself creativel"
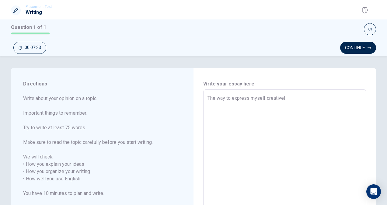
type textarea "x"
type textarea "The way to express myself creatively"
type textarea "x"
type textarea "The way to express myself creatively"
type textarea "x"
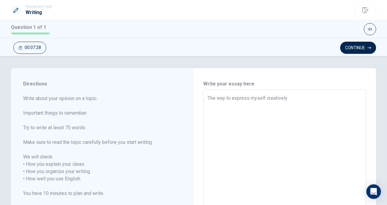
type textarea "The way to express myself creatively"
type textarea "x"
type textarea "The way to express myself creativel"
type textarea "x"
type textarea "The way to express myself creatively"
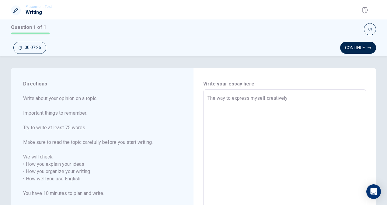
type textarea "x"
type textarea "The way to express myself creatively"
type textarea "x"
type textarea "The way to express myself creatively i"
type textarea "x"
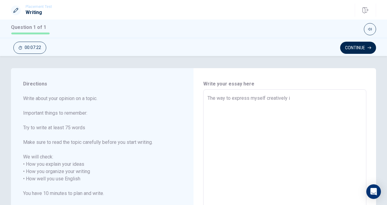
type textarea "The way to express myself creatively is"
type textarea "x"
type textarea "The way to express myself creatively is"
type textarea "x"
type textarea "The way to express myself creatively is t"
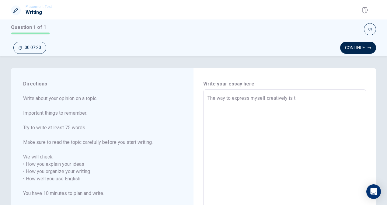
type textarea "x"
type textarea "The way to express myself creatively is to"
type textarea "x"
type textarea "The way to express myself creatively is to"
type textarea "x"
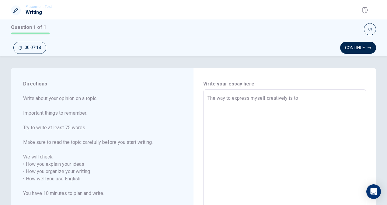
type textarea "The way to express myself creatively is to d"
type textarea "x"
type textarea "The way to express myself creatively is to dr"
type textarea "x"
type textarea "The way to express myself creatively is to dra"
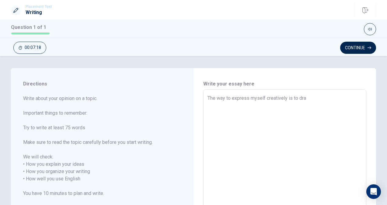
type textarea "x"
type textarea "The way to express myself creatively is to draw"
type textarea "x"
type textarea "The way to express myself creatively is to draw"
type textarea "x"
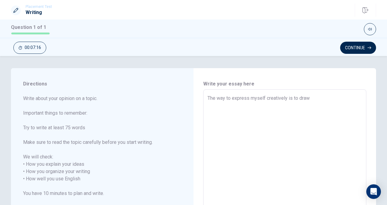
type textarea "The way to express myself creatively is to draw p"
type textarea "x"
type textarea "The way to express myself creatively is to draw pi"
type textarea "x"
type textarea "The way to express myself creatively is to draw pic"
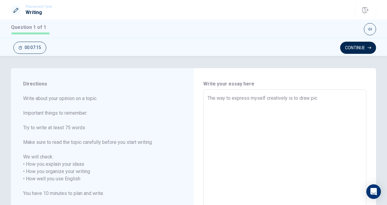
type textarea "x"
type textarea "The way to express myself creatively is to draw pict"
type textarea "x"
type textarea "The way to express myself creatively is to draw pictu"
type textarea "x"
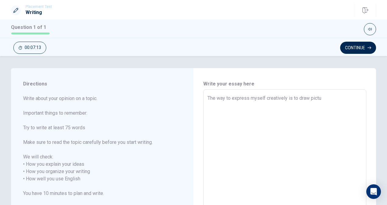
type textarea "The way to express myself creatively is to draw pictur"
type textarea "x"
type textarea "The way to express myself creatively is to draw picture"
type textarea "x"
type textarea "The way to express myself creatively is to draw picture."
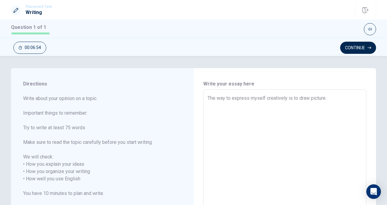
type textarea "x"
type textarea "The way to express myself creatively is to draw picture."
type textarea "x"
type textarea "The way to express myself creatively is to draw picture. I"
type textarea "x"
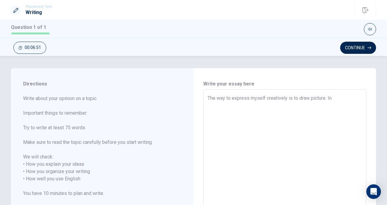
type textarea "The way to express myself creatively is to draw picture. In"
type textarea "x"
type textarea "The way to express myself creatively is to draw picture. In"
type textarea "x"
type textarea "The way to express myself creatively is to draw picture. In"
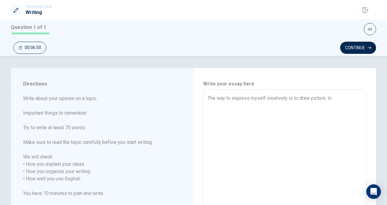
type textarea "x"
type textarea "The way to express myself creatively is to draw picture. In"
type textarea "x"
type textarea "The way to express myself creatively is to draw picture. I"
type textarea "x"
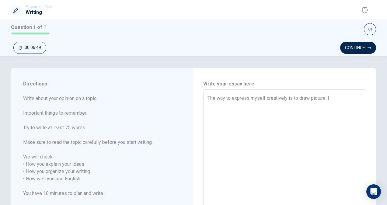
type textarea "The way to express myself creatively is to draw picture. I"
type textarea "x"
type textarea "The way to express myself creatively is to draw picture. I l"
type textarea "x"
type textarea "The way to express myself creatively is to draw picture. I li"
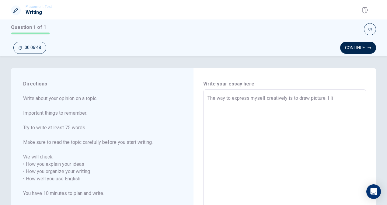
type textarea "x"
type textarea "The way to express myself creatively is to draw picture. I lik"
type textarea "x"
type textarea "The way to express myself creatively is to draw picture. I like"
type textarea "x"
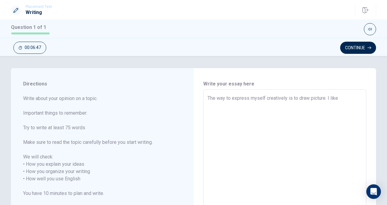
type textarea "The way to express myself creatively is to draw picture. I like"
type textarea "x"
type textarea "The way to express myself creatively is to draw picture. I like t"
type textarea "x"
type textarea "The way to express myself creatively is to draw picture. I like to"
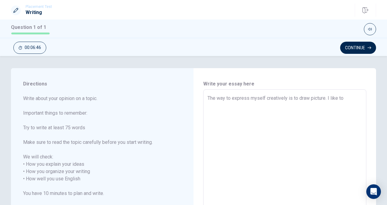
type textarea "x"
type textarea "The way to express myself creatively is to draw picture. I like to"
type textarea "x"
type textarea "The way to express myself creatively is to draw picture. I like to d"
type textarea "x"
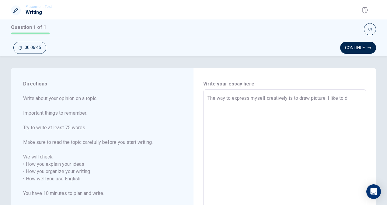
type textarea "The way to express myself creatively is to draw picture. I like to dr"
type textarea "x"
click at [291, 105] on textarea "The way to express myself creatively is to draw picture. I like to draw picture…" at bounding box center [284, 175] width 154 height 161
click at [254, 110] on textarea "The way to express myself creatively is to draw picture. I like to draw picture…" at bounding box center [284, 175] width 154 height 161
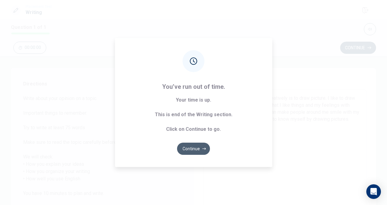
click at [199, 148] on button "Continue" at bounding box center [193, 149] width 33 height 12
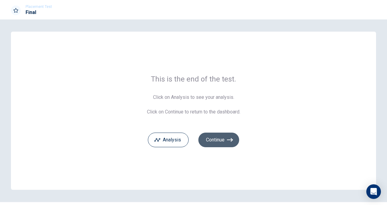
click at [214, 139] on button "Continue" at bounding box center [218, 140] width 41 height 15
